Goal: Answer question/provide support

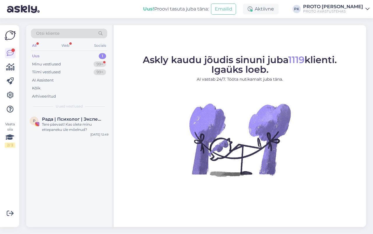
click at [36, 56] on div "Uus" at bounding box center [36, 56] width 8 height 6
click at [62, 45] on div "Web" at bounding box center [65, 46] width 10 height 8
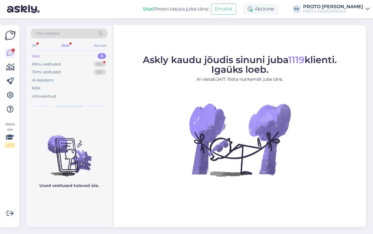
click at [67, 43] on div "Web" at bounding box center [65, 46] width 10 height 8
click at [32, 55] on div "Uus" at bounding box center [36, 56] width 8 height 6
click at [38, 64] on div "Minu vestlused" at bounding box center [46, 64] width 29 height 6
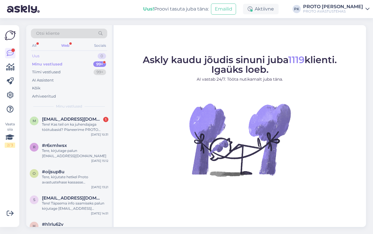
click at [35, 53] on div "Uus 0" at bounding box center [69, 56] width 76 height 8
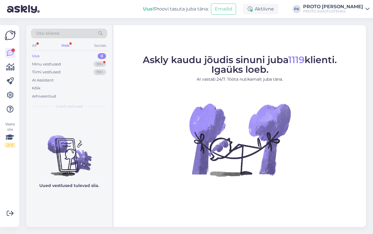
click at [61, 45] on div "Web" at bounding box center [65, 46] width 10 height 8
click at [65, 44] on div "Web" at bounding box center [65, 46] width 10 height 8
click at [45, 63] on div "Minu vestlused" at bounding box center [46, 64] width 29 height 6
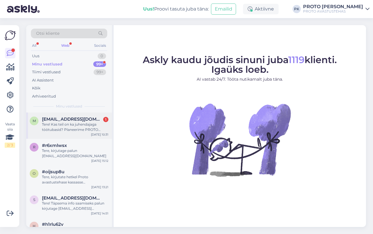
click at [59, 119] on span "[EMAIL_ADDRESS][DOMAIN_NAME]" at bounding box center [72, 118] width 61 height 5
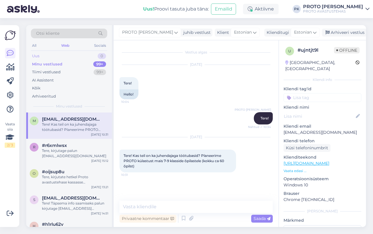
drag, startPoint x: 41, startPoint y: 63, endPoint x: 36, endPoint y: 55, distance: 10.1
click at [41, 63] on div "Minu vestlused" at bounding box center [47, 64] width 30 height 6
click at [34, 56] on div "Uus" at bounding box center [35, 56] width 7 height 6
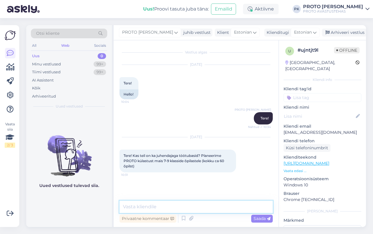
click at [176, 205] on textarea at bounding box center [196, 206] width 153 height 12
paste textarea "[URL][DOMAIN_NAME]"
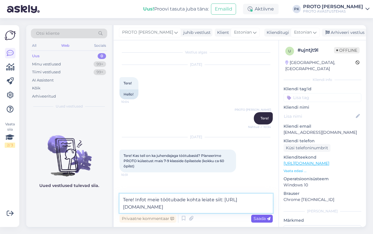
type textarea "Tere! Infot meie töötubade kohta leiate siit: [URL][DOMAIN_NAME]"
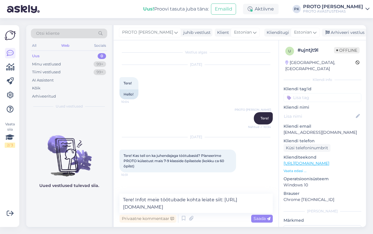
click at [257, 216] on span "Saada" at bounding box center [262, 217] width 17 height 5
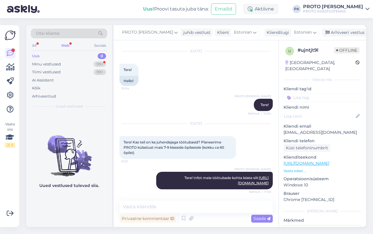
scroll to position [38, 0]
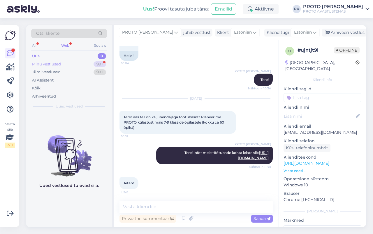
click at [44, 60] on div "Minu vestlused 99+" at bounding box center [69, 64] width 76 height 8
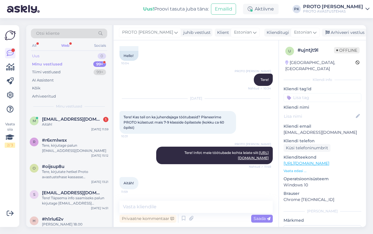
click at [31, 54] on div "Uus 0" at bounding box center [69, 56] width 76 height 8
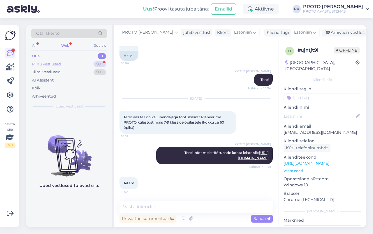
click at [43, 63] on div "Minu vestlused" at bounding box center [46, 64] width 29 height 6
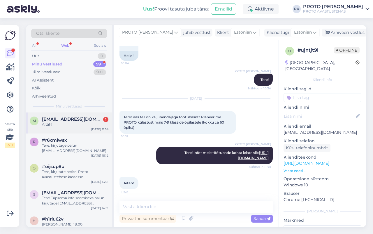
click at [47, 125] on div "Aitäh!" at bounding box center [75, 124] width 66 height 5
click at [37, 55] on div "Uus" at bounding box center [35, 56] width 7 height 6
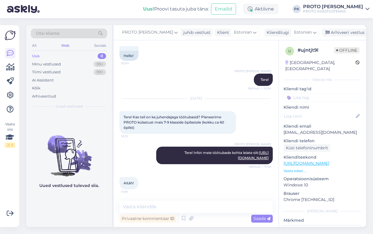
click at [62, 44] on div "Web" at bounding box center [65, 46] width 10 height 8
